Goal: Information Seeking & Learning: Check status

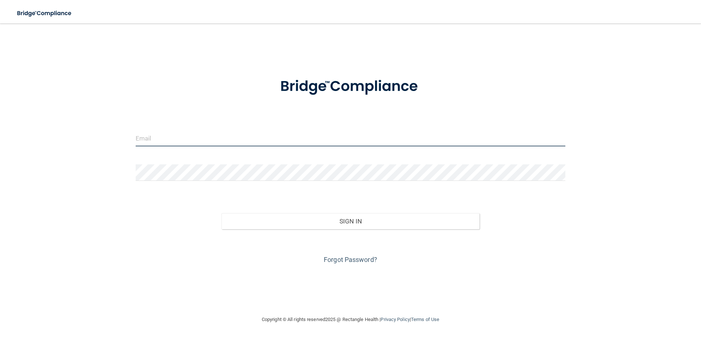
type input "[EMAIL_ADDRESS][DOMAIN_NAME]"
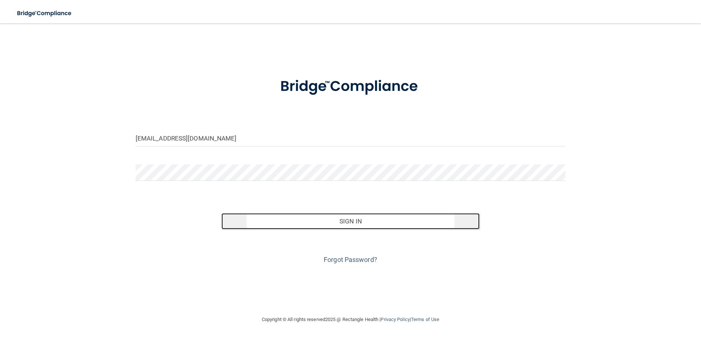
click at [336, 220] on button "Sign In" at bounding box center [350, 221] width 258 height 16
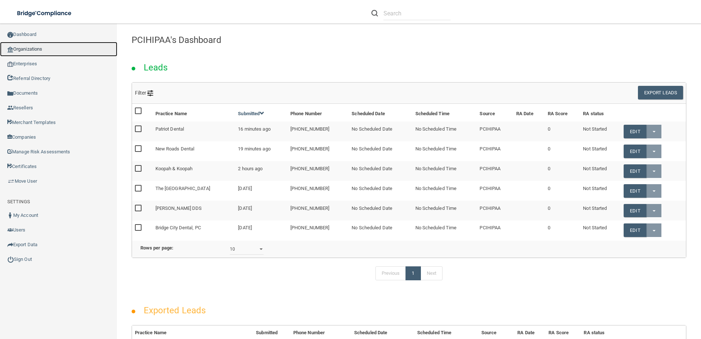
click at [51, 47] on link "Organizations" at bounding box center [58, 49] width 117 height 15
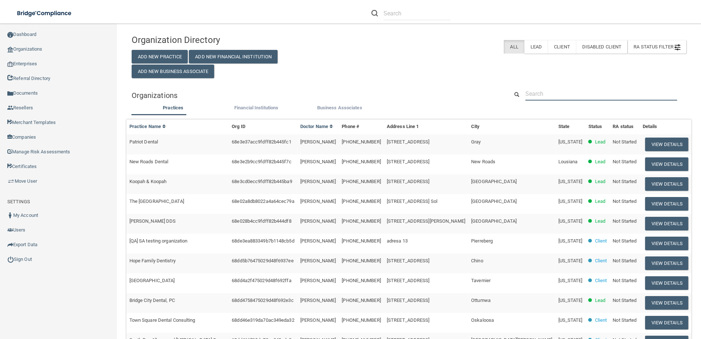
click at [546, 93] on input "text" at bounding box center [602, 94] width 152 height 14
paste input "Boulder [MEDICAL_DATA] [GEOGRAPHIC_DATA]"
type input "Boulder [MEDICAL_DATA] [GEOGRAPHIC_DATA]"
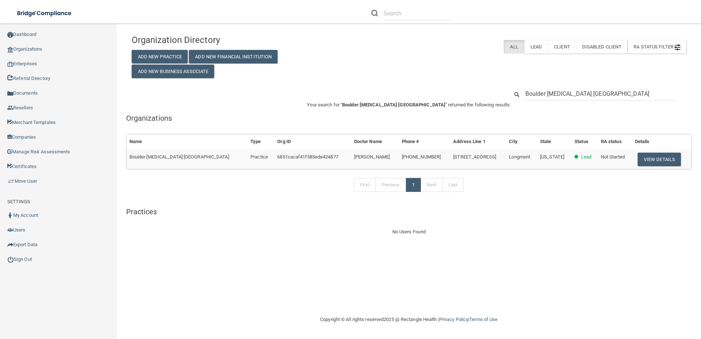
drag, startPoint x: 633, startPoint y: 91, endPoint x: 579, endPoint y: 94, distance: 53.7
click at [579, 94] on input "Boulder [MEDICAL_DATA] [GEOGRAPHIC_DATA]" at bounding box center [602, 94] width 152 height 14
type input "Boulder [MEDICAL_DATA]"
drag, startPoint x: 580, startPoint y: 92, endPoint x: 506, endPoint y: 83, distance: 73.9
click at [506, 83] on div "Organization Directory Add New Practice Add New Financial Institution Add New B…" at bounding box center [409, 133] width 555 height 205
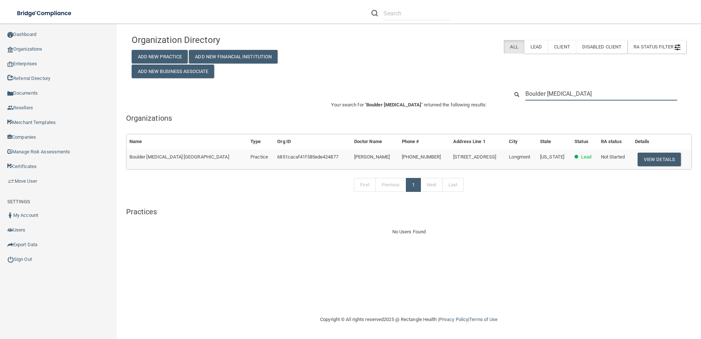
paste input "[PERSON_NAME]"
type input "[PERSON_NAME]"
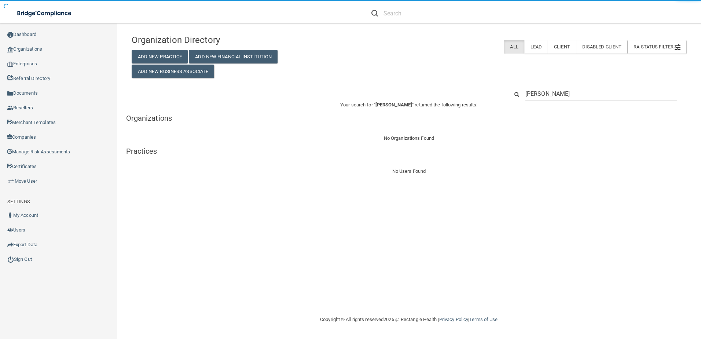
drag, startPoint x: 578, startPoint y: 94, endPoint x: 502, endPoint y: 94, distance: 75.5
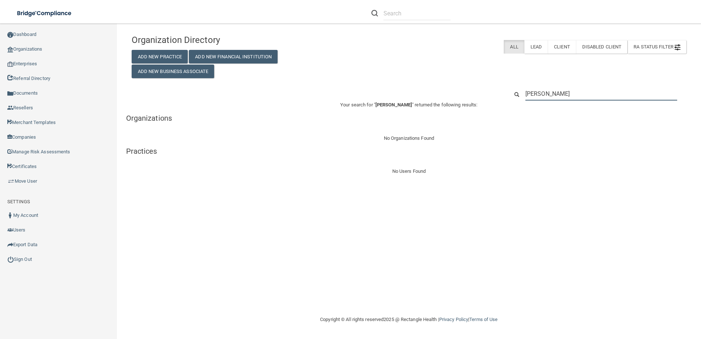
drag, startPoint x: 542, startPoint y: 95, endPoint x: 520, endPoint y: 94, distance: 22.0
click at [520, 94] on div "[PERSON_NAME]" at bounding box center [601, 94] width 163 height 14
paste input "Boulder Oral"
type input "Boulder Oral"
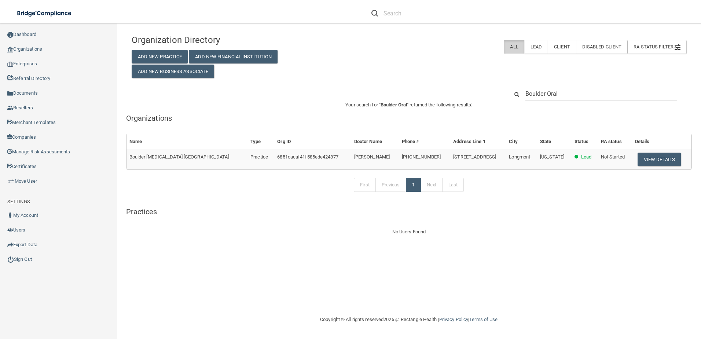
click at [517, 44] on label "All" at bounding box center [514, 47] width 20 height 14
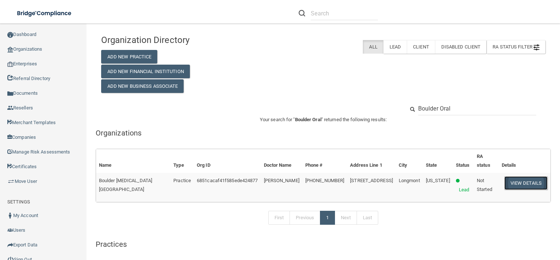
click at [527, 176] on button "View Details" at bounding box center [526, 183] width 43 height 14
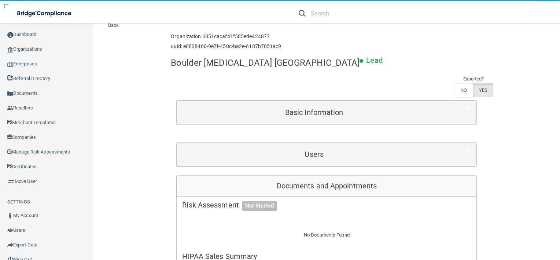
scroll to position [37, 0]
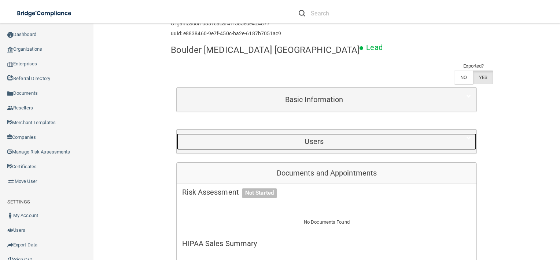
click at [313, 137] on h5 "Users" at bounding box center [314, 141] width 264 height 8
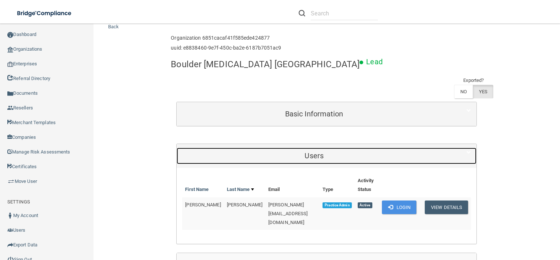
scroll to position [0, 0]
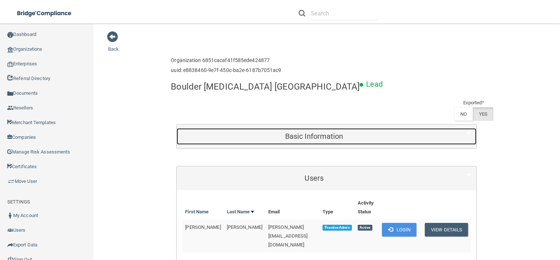
click at [336, 128] on div "Basic Information" at bounding box center [314, 136] width 275 height 17
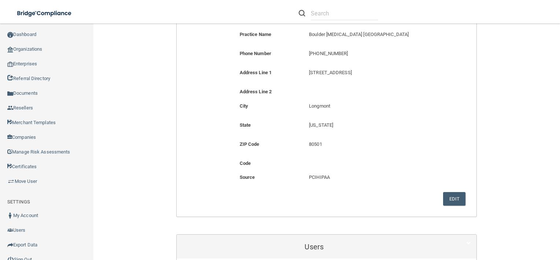
scroll to position [147, 0]
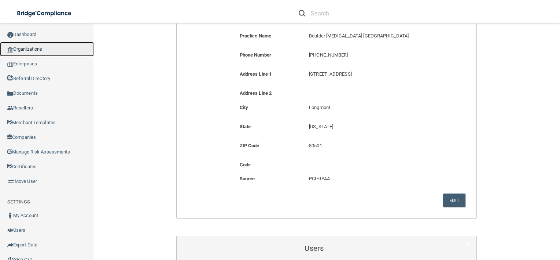
click at [11, 43] on link "Organizations" at bounding box center [47, 49] width 94 height 15
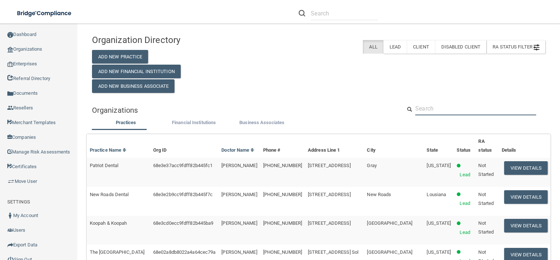
click at [452, 110] on input "text" at bounding box center [475, 109] width 121 height 14
paste input "[PERSON_NAME]"
type input "[PERSON_NAME]"
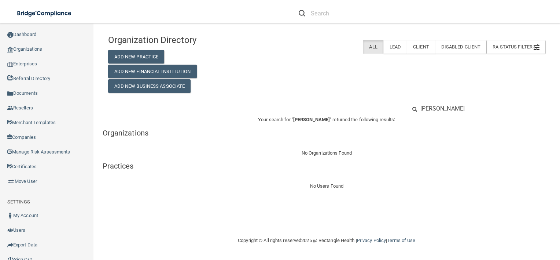
drag, startPoint x: 496, startPoint y: 104, endPoint x: 417, endPoint y: 109, distance: 78.6
click at [417, 109] on div "[PERSON_NAME]" at bounding box center [478, 109] width 127 height 14
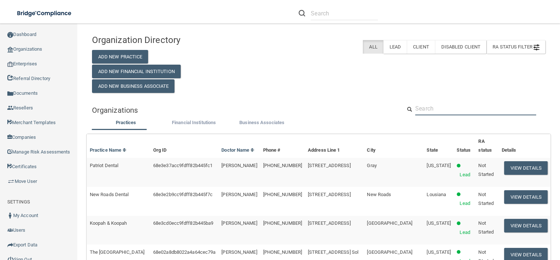
click at [441, 105] on input "text" at bounding box center [475, 109] width 121 height 14
paste input "[MEDICAL_DATA] Longmont"
type input "[MEDICAL_DATA] Longmont"
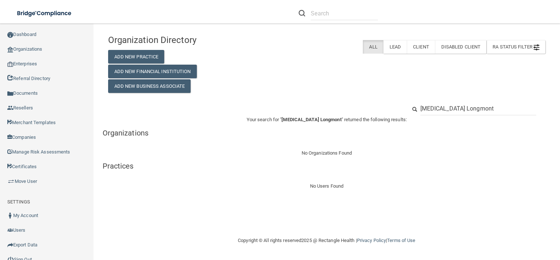
drag, startPoint x: 497, startPoint y: 107, endPoint x: 417, endPoint y: 107, distance: 79.6
click at [417, 107] on div "[MEDICAL_DATA] Longmont" at bounding box center [478, 109] width 127 height 14
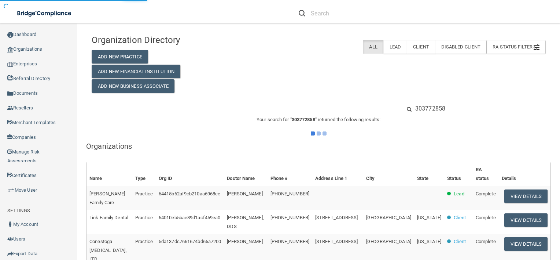
type input "3037728585"
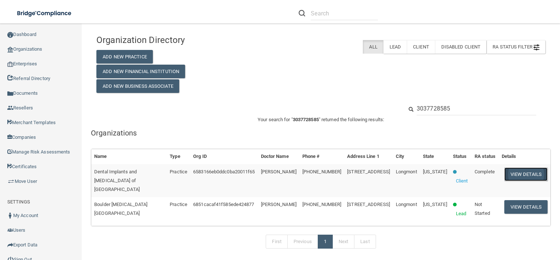
click at [519, 170] on button "View Details" at bounding box center [526, 174] width 43 height 14
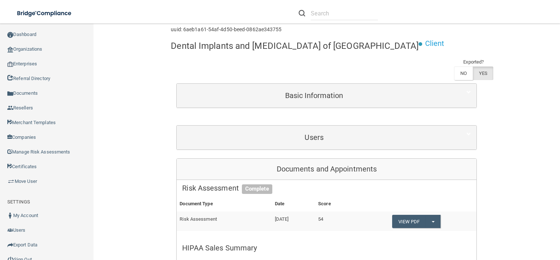
scroll to position [37, 0]
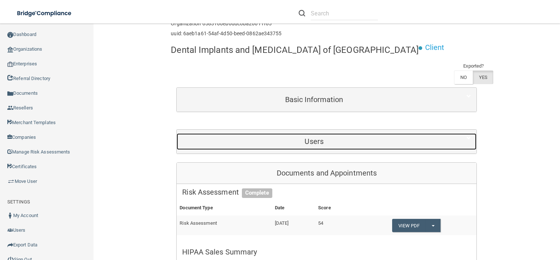
click at [305, 143] on h5 "Users" at bounding box center [314, 141] width 264 height 8
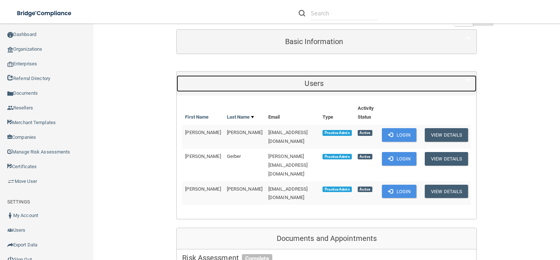
scroll to position [138, 0]
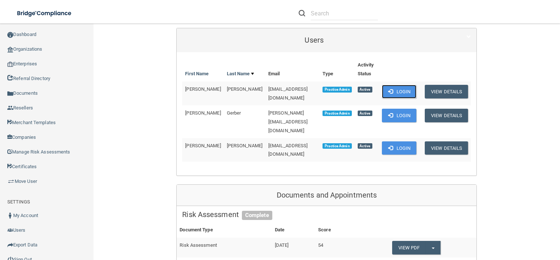
click at [396, 88] on button "Login" at bounding box center [399, 92] width 35 height 14
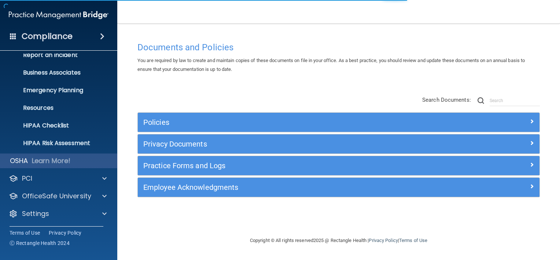
scroll to position [44, 0]
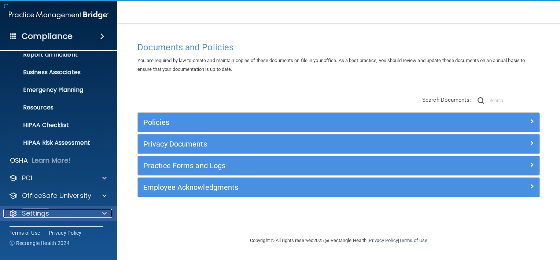
click at [81, 210] on div "Settings" at bounding box center [48, 213] width 91 height 9
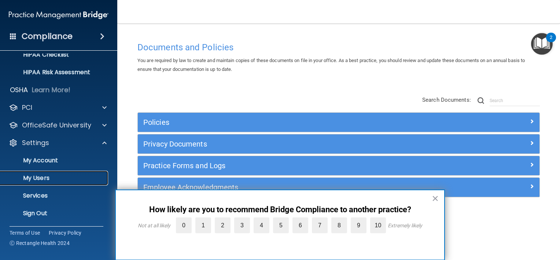
click at [55, 175] on p "My Users" at bounding box center [55, 177] width 100 height 7
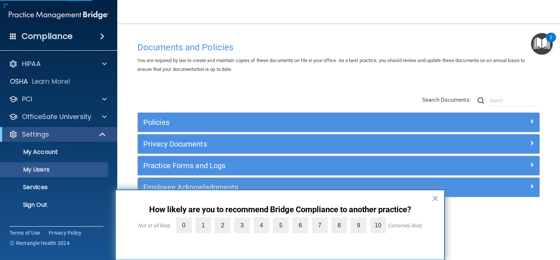
select select "20"
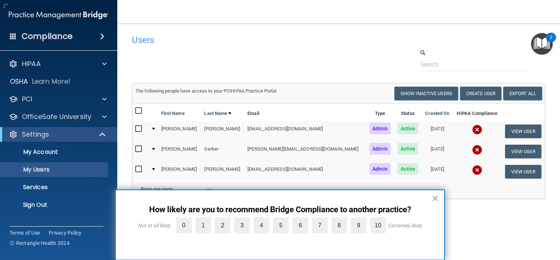
click at [430, 199] on div "× How likely are you to recommend Bridge Compliance to another practice? Not at…" at bounding box center [280, 224] width 330 height 71
click at [435, 197] on button "×" at bounding box center [435, 198] width 7 height 12
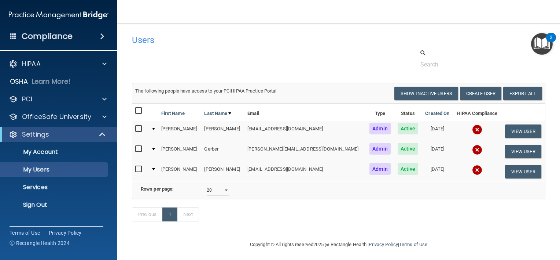
click at [472, 131] on img at bounding box center [477, 129] width 10 height 10
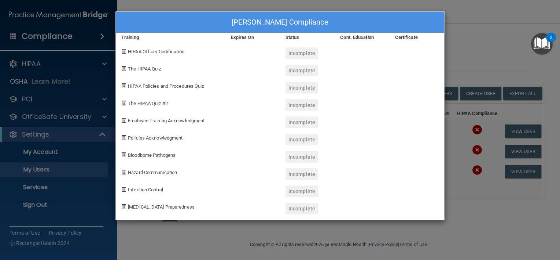
click at [391, 236] on div "Margarete Chubbuck's Compliance Training Expires On Status Cont. Education Cert…" at bounding box center [280, 130] width 560 height 260
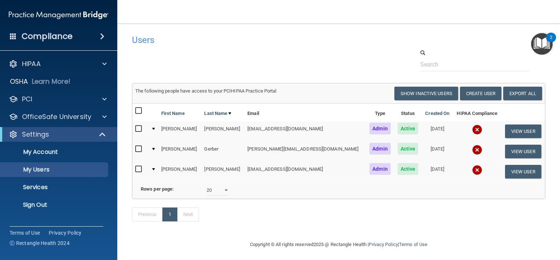
click at [472, 148] on img at bounding box center [477, 149] width 10 height 10
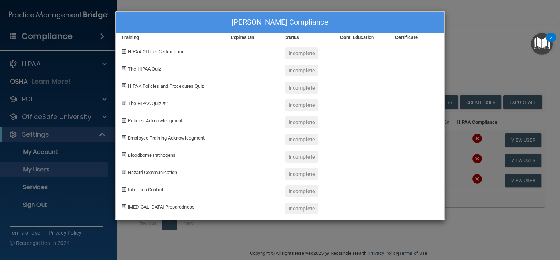
click at [377, 238] on div "Karyn Gerber's Compliance Training Expires On Status Cont. Education Certificat…" at bounding box center [280, 130] width 560 height 260
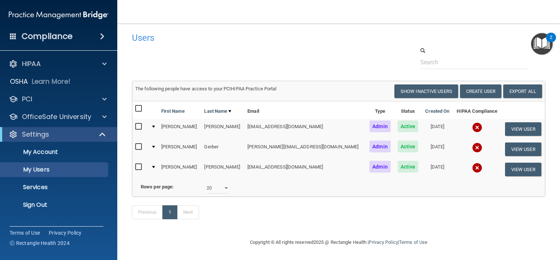
scroll to position [12, 0]
click at [472, 162] on img at bounding box center [477, 167] width 10 height 10
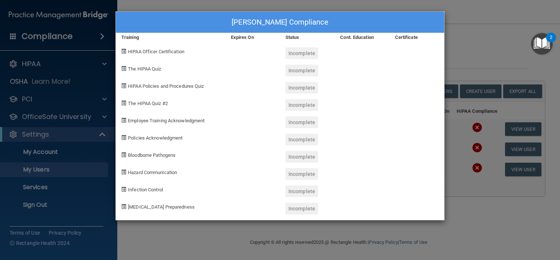
click at [352, 233] on div "DeeAnn Gomez's Compliance Training Expires On Status Cont. Education Certificat…" at bounding box center [280, 130] width 560 height 260
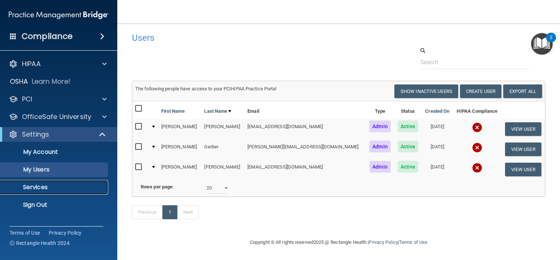
click at [53, 185] on p "Services" at bounding box center [55, 186] width 100 height 7
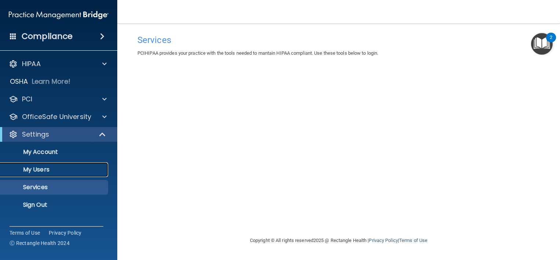
click at [48, 172] on p "My Users" at bounding box center [55, 169] width 100 height 7
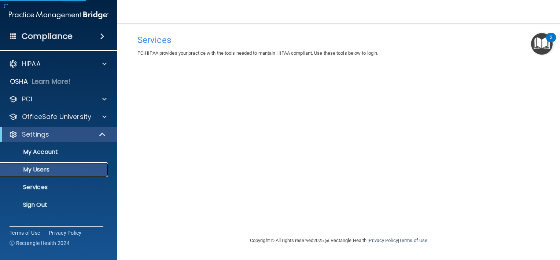
select select "20"
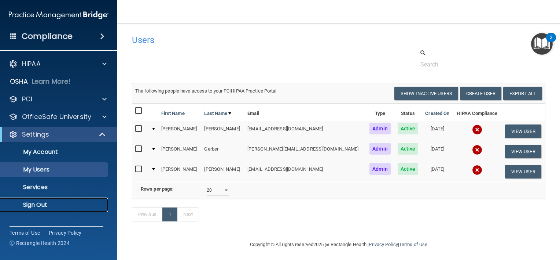
click at [60, 203] on p "Sign Out" at bounding box center [55, 204] width 100 height 7
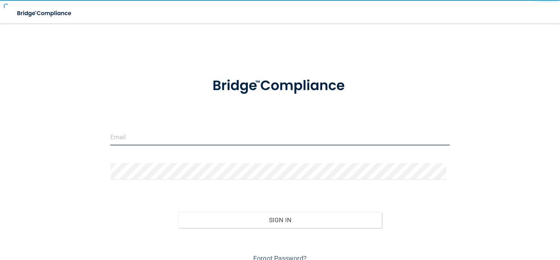
type input "[EMAIL_ADDRESS][DOMAIN_NAME]"
